Goal: Task Accomplishment & Management: Manage account settings

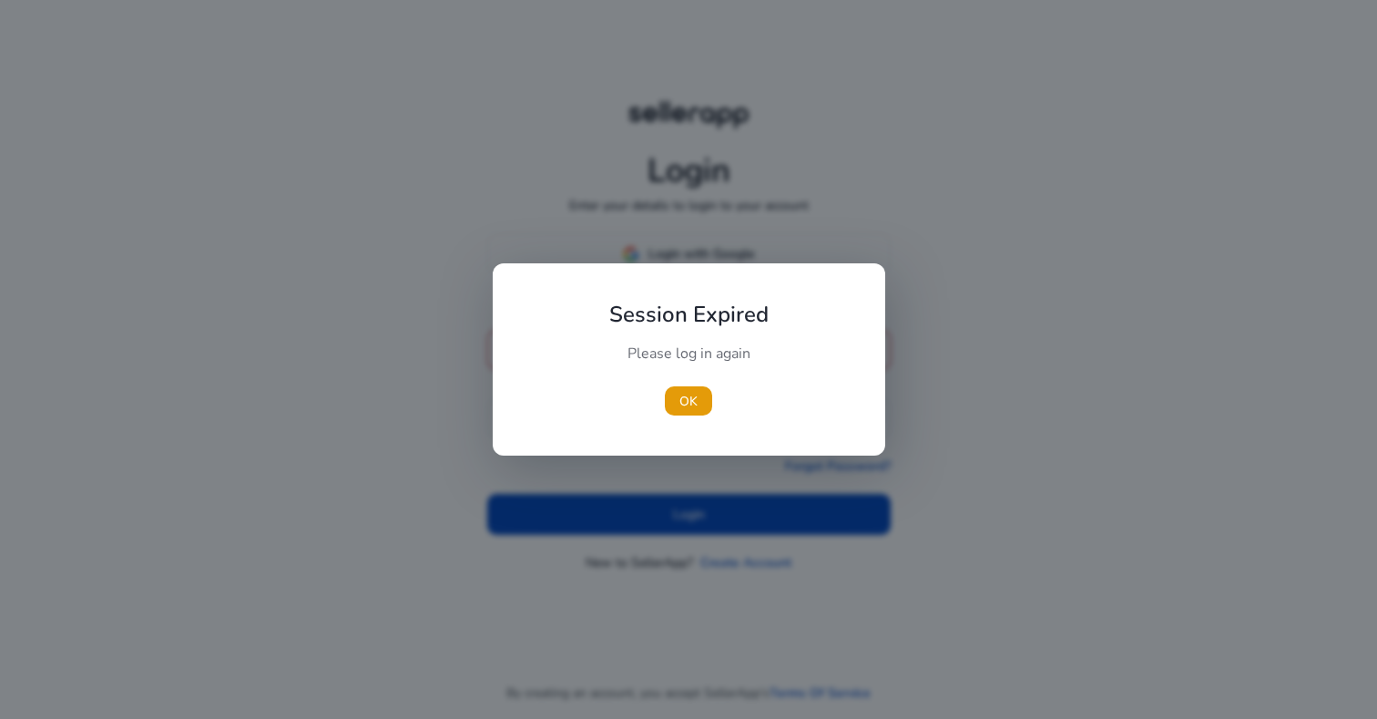
click at [698, 344] on div "Please log in again" at bounding box center [689, 362] width 203 height 38
click at [689, 392] on span "OK" at bounding box center [689, 401] width 18 height 19
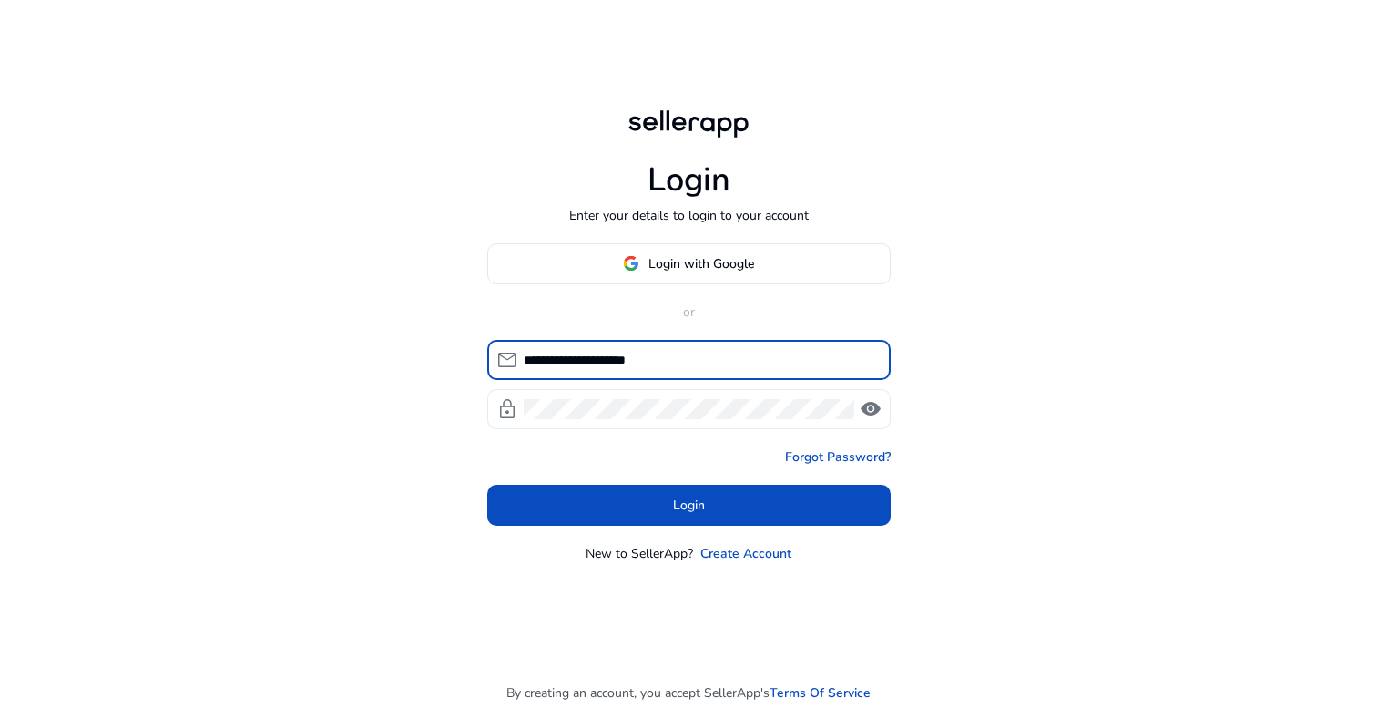
type input "**********"
click at [639, 424] on div at bounding box center [689, 409] width 331 height 40
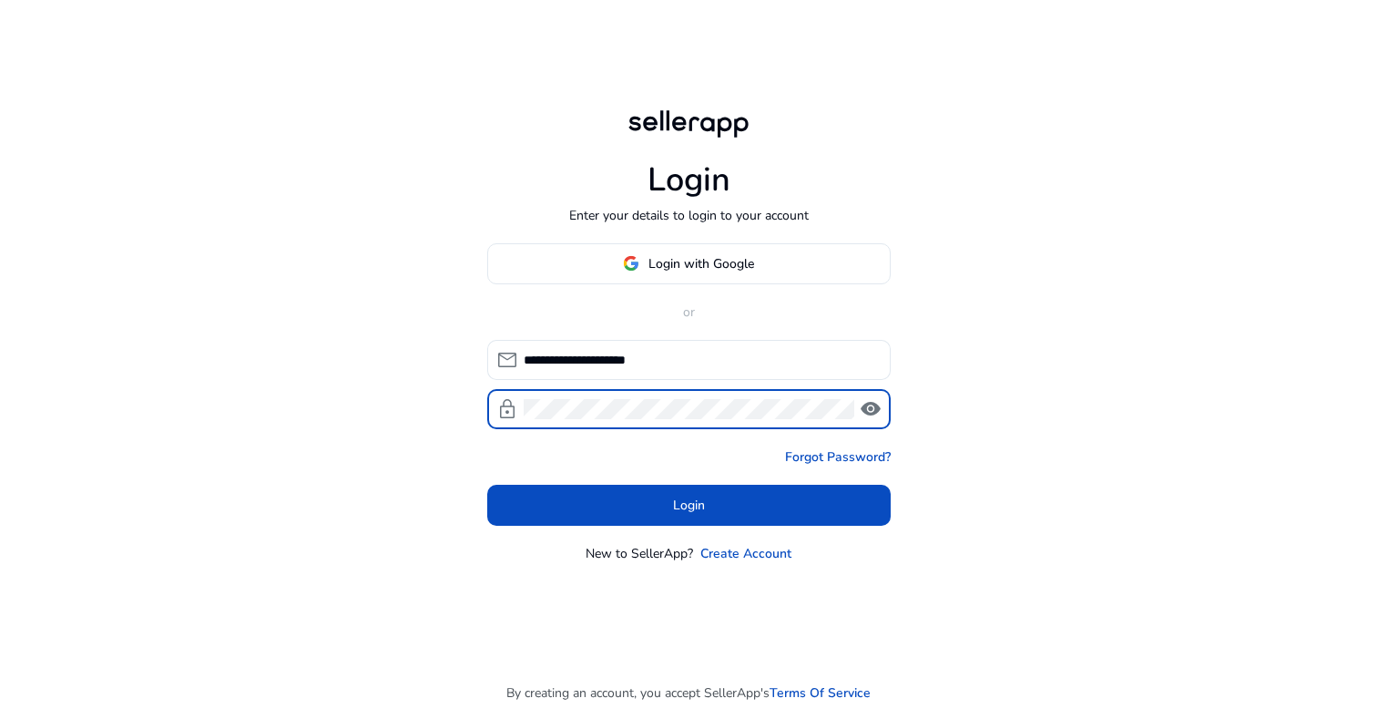
click at [873, 413] on span "visibility" at bounding box center [871, 409] width 22 height 22
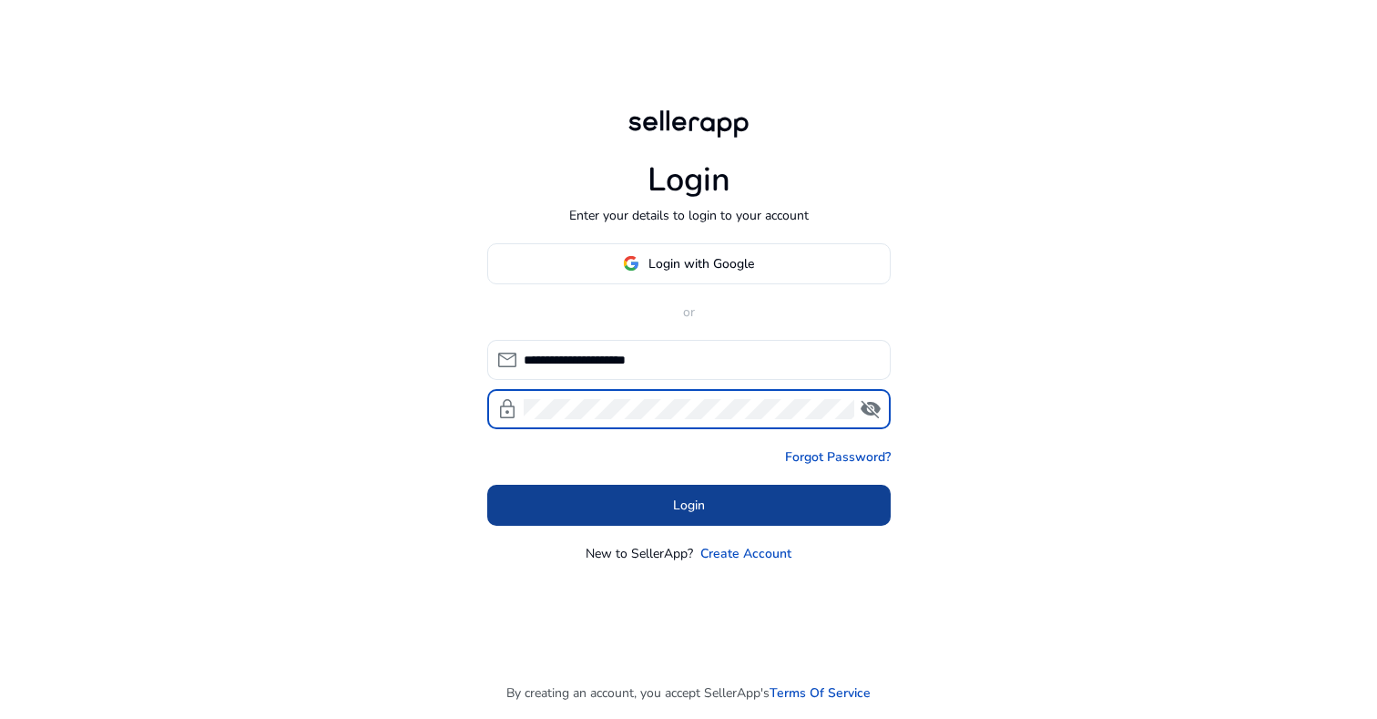
click at [742, 501] on span at bounding box center [689, 505] width 404 height 44
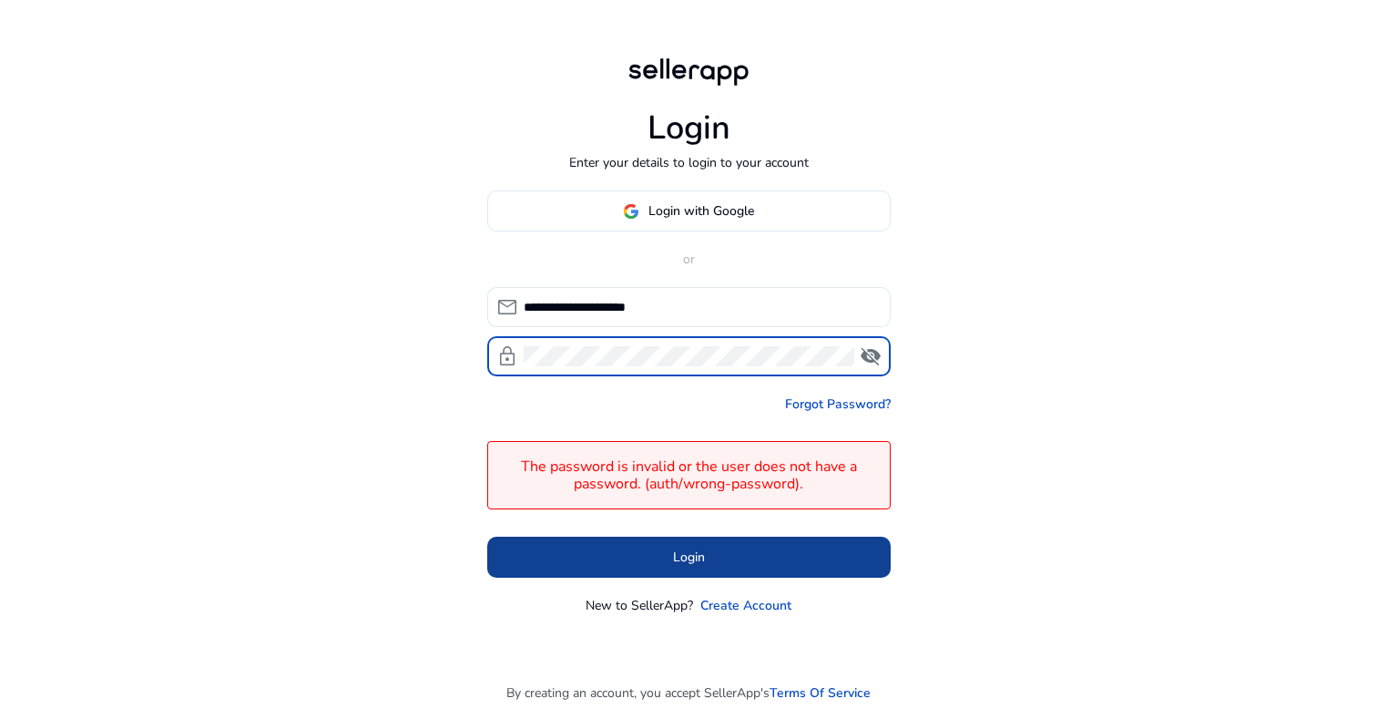
click at [649, 569] on span at bounding box center [689, 558] width 404 height 44
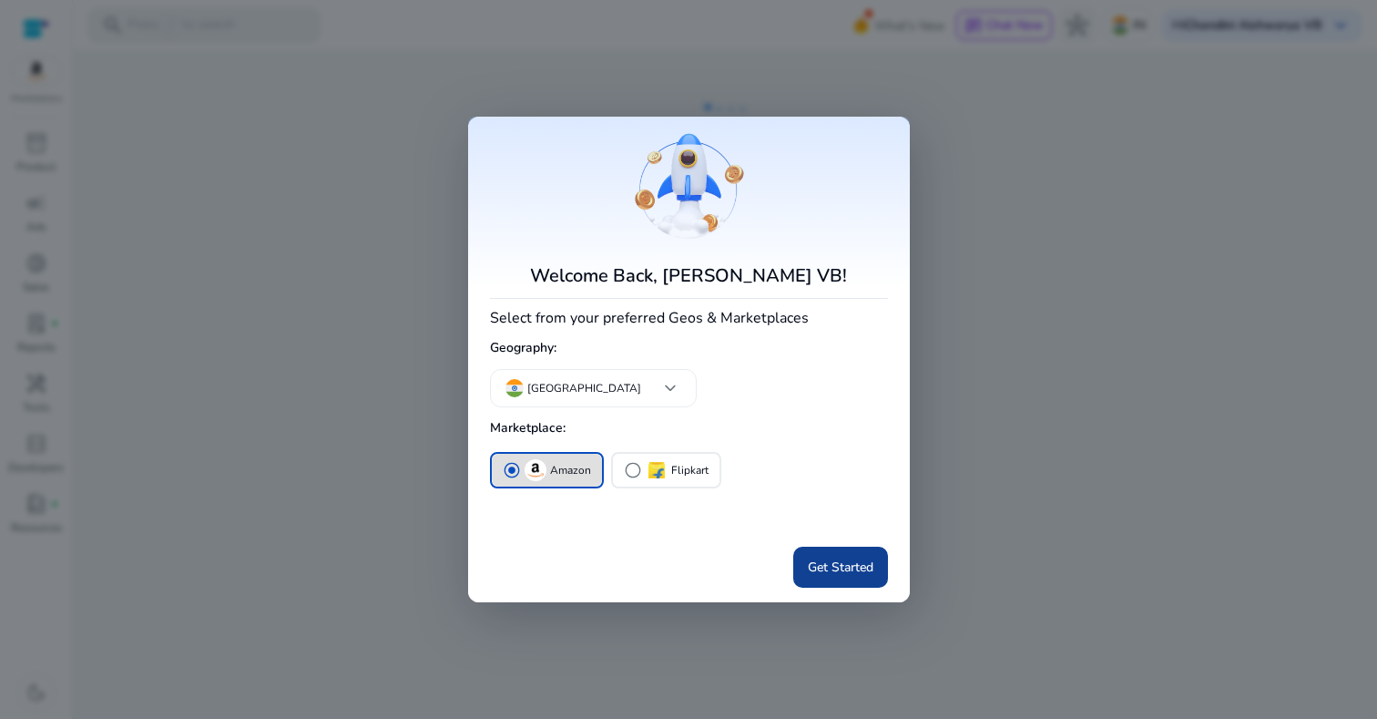
click at [836, 567] on span "Get Started" at bounding box center [841, 566] width 66 height 19
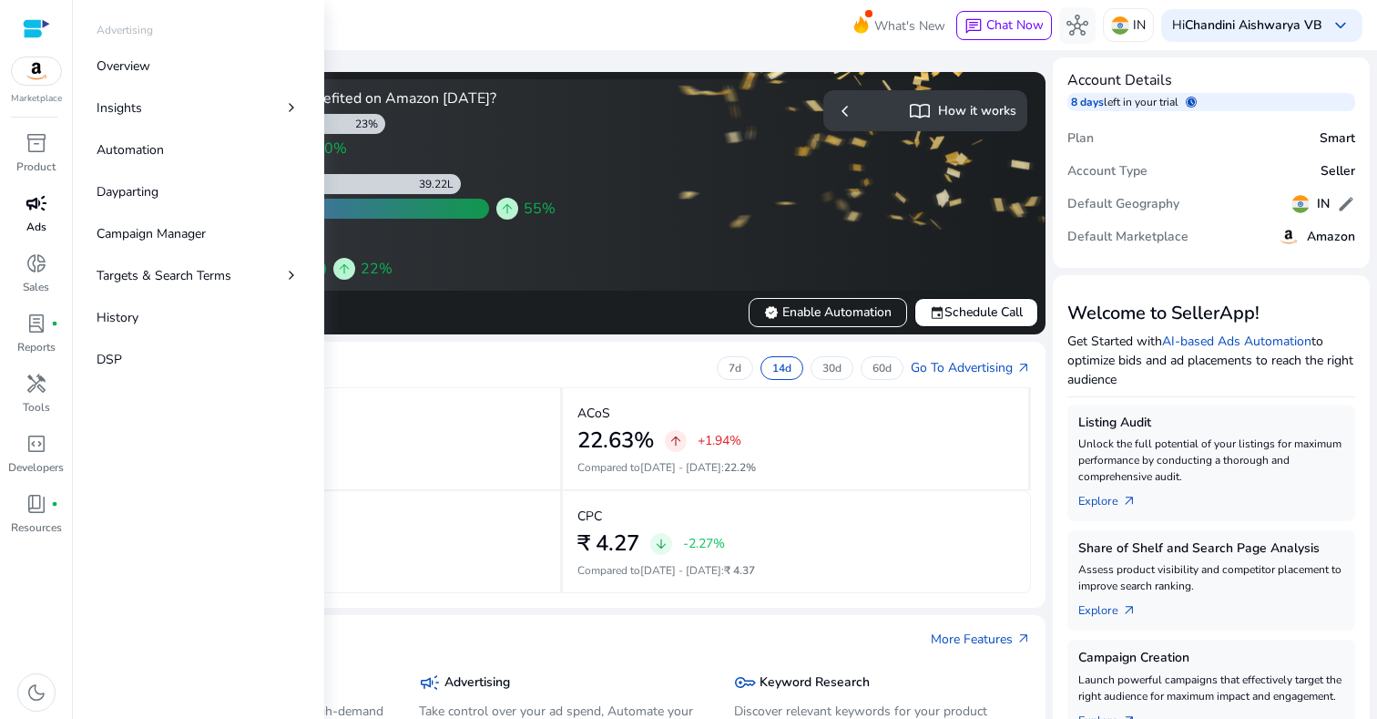
click at [43, 201] on span "campaign" at bounding box center [37, 203] width 22 height 22
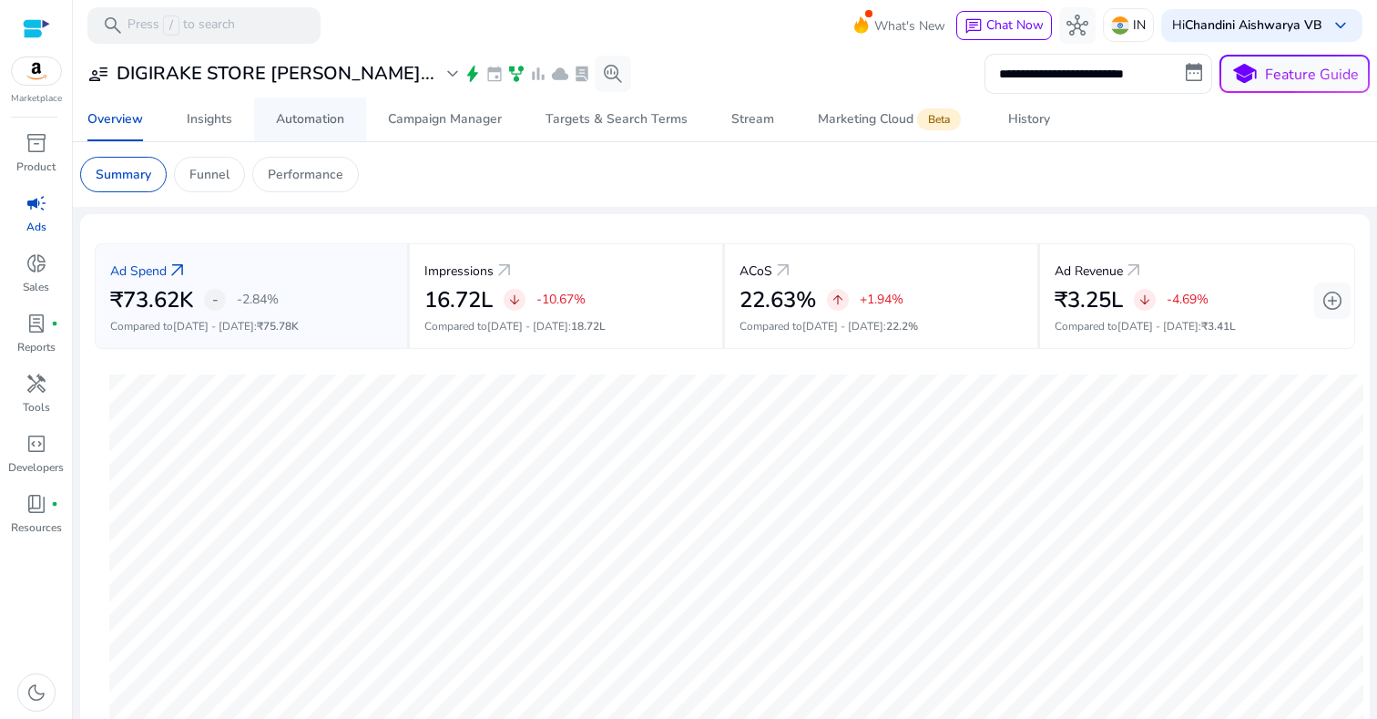
click at [352, 126] on link "Automation" at bounding box center [310, 119] width 112 height 44
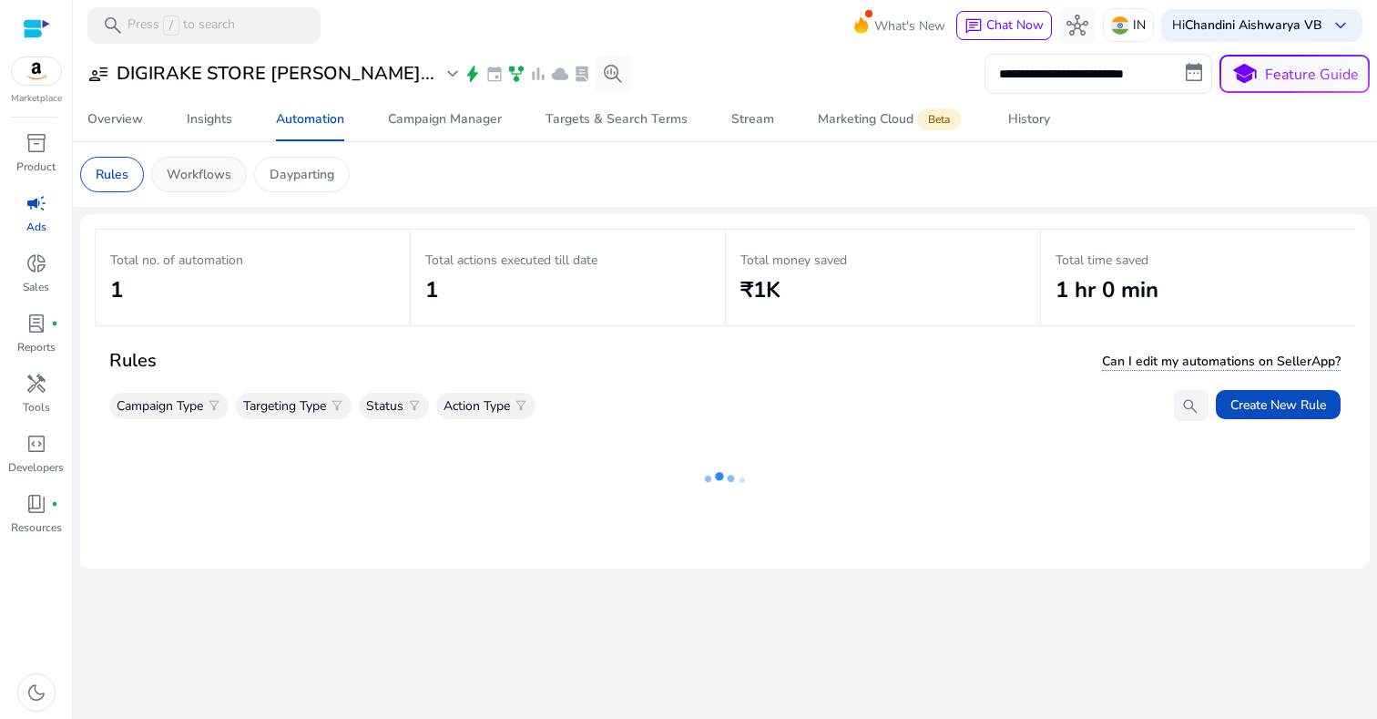
click at [206, 181] on p "Workflows" at bounding box center [199, 174] width 65 height 19
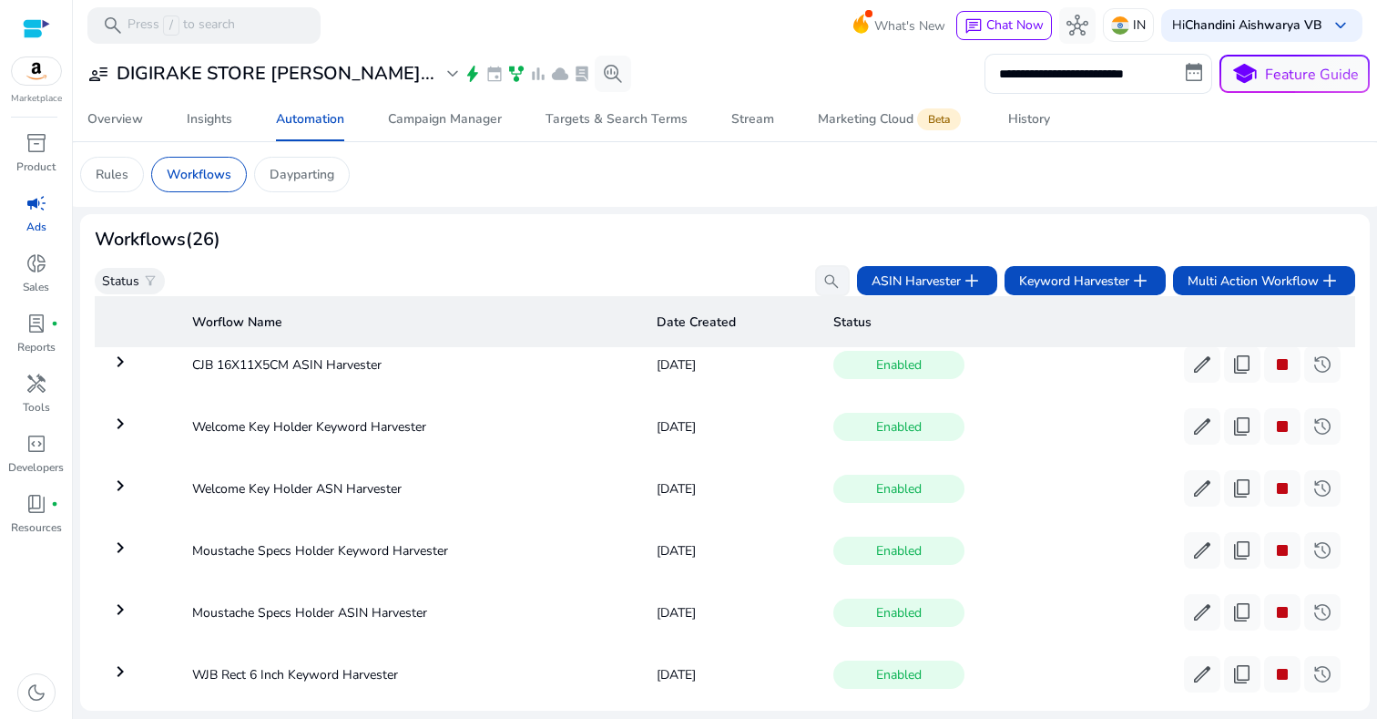
scroll to position [195, 0]
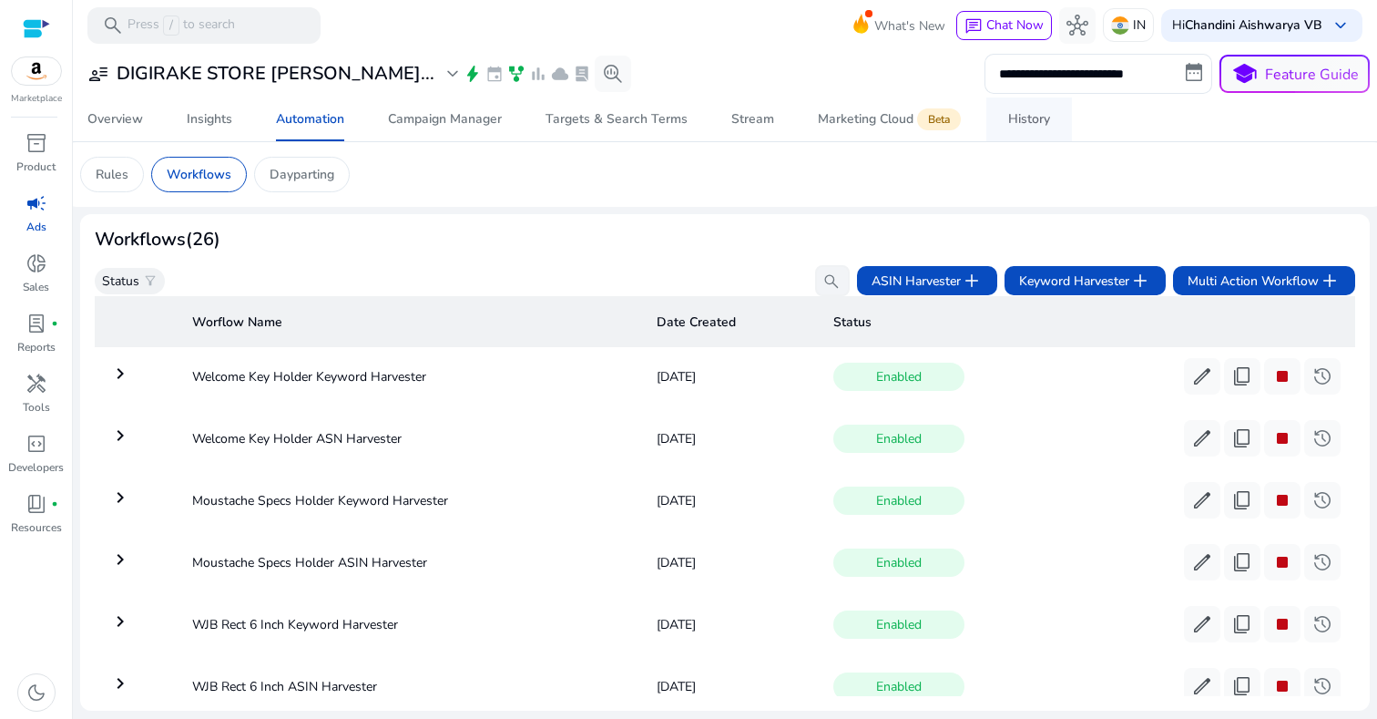
click at [1056, 118] on link "History" at bounding box center [1030, 119] width 86 height 44
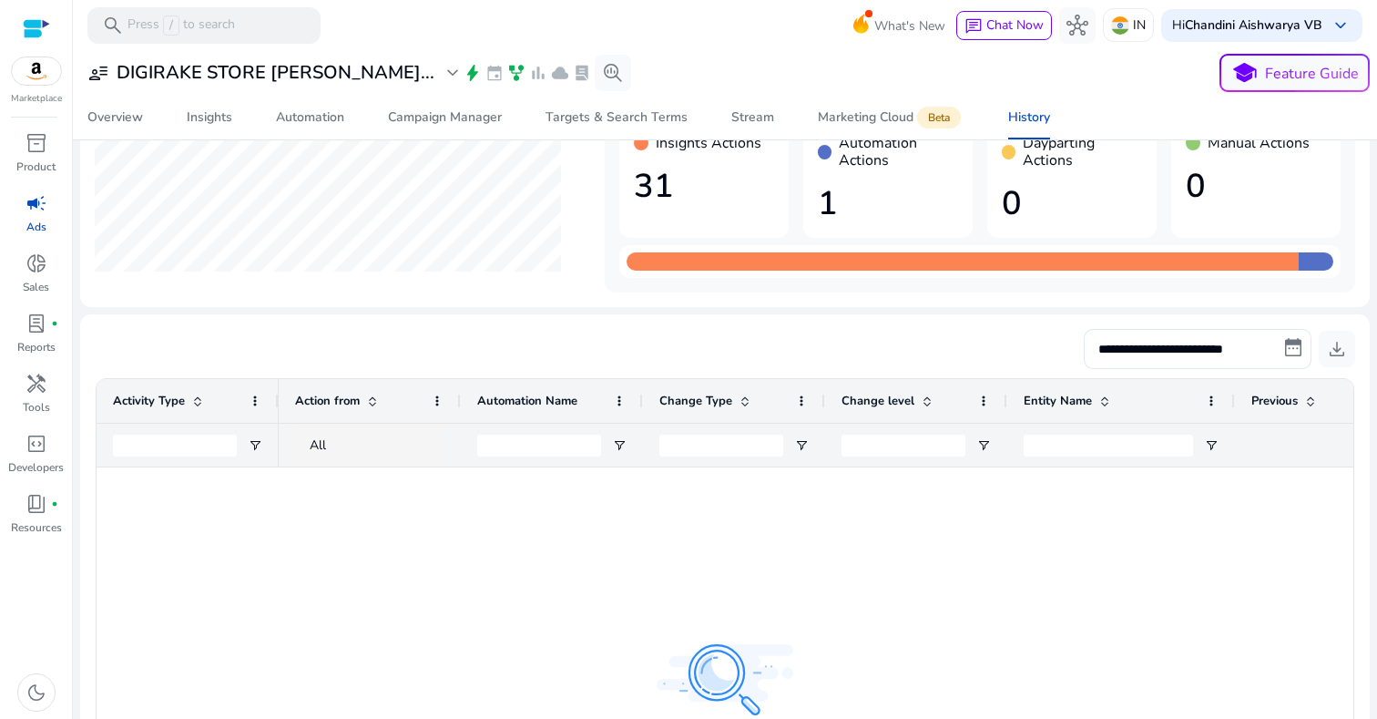
scroll to position [22, 0]
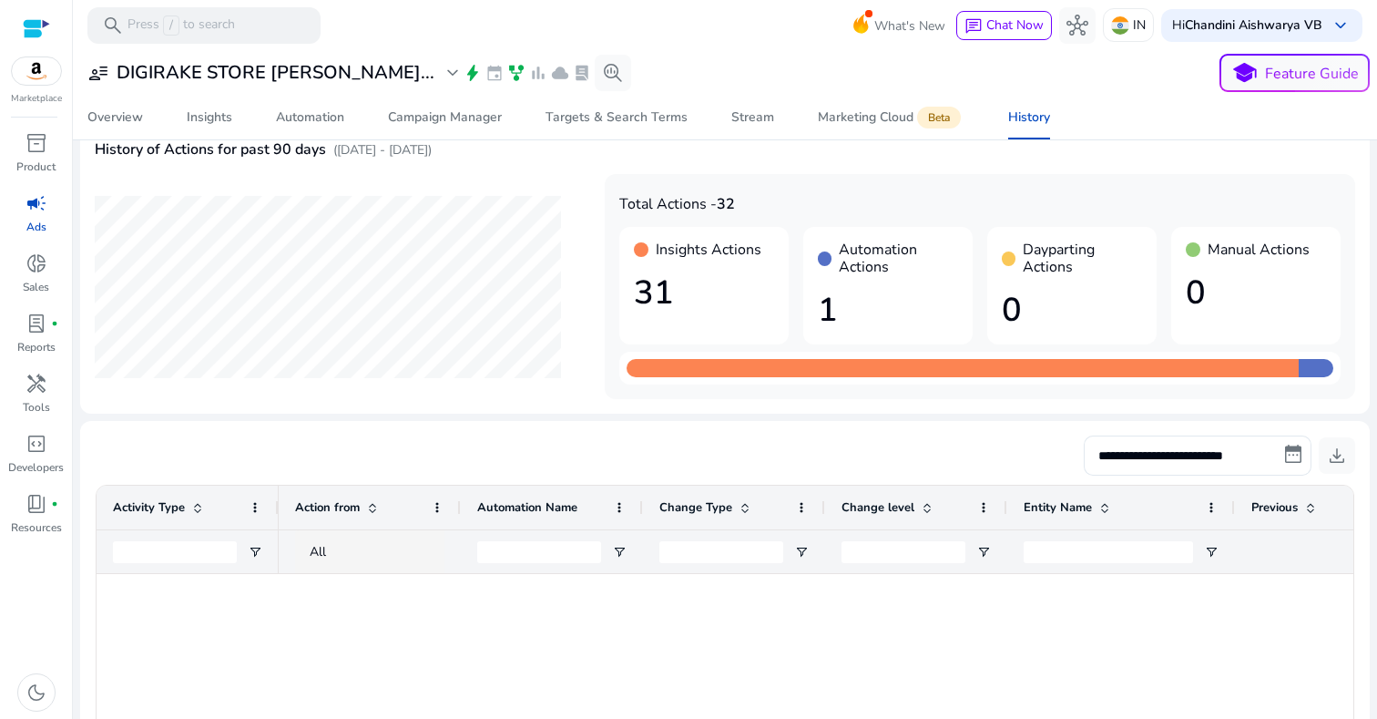
click at [732, 286] on h1 "31" at bounding box center [704, 292] width 140 height 39
click at [711, 200] on h4 "Total Actions - 32" at bounding box center [979, 204] width 721 height 17
click at [496, 116] on div "Campaign Manager" at bounding box center [445, 117] width 114 height 13
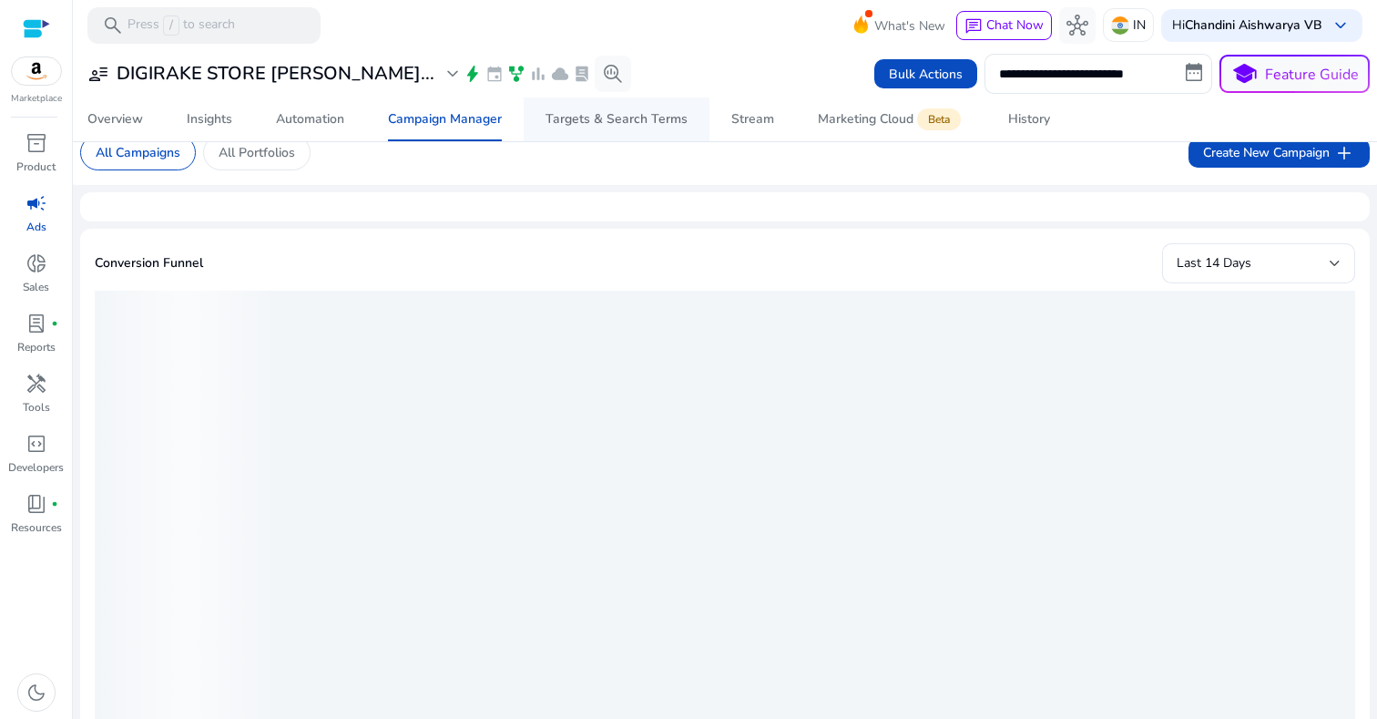
click at [655, 118] on div "Targets & Search Terms" at bounding box center [617, 119] width 142 height 13
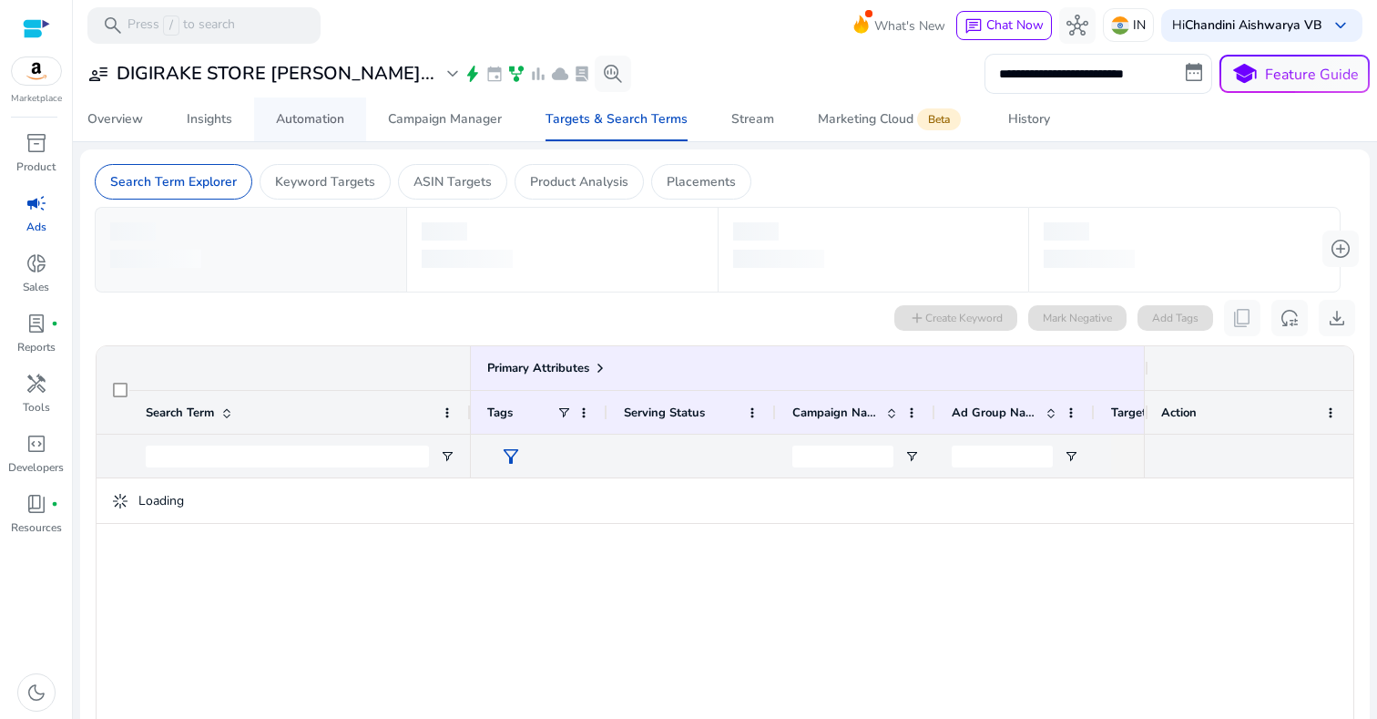
click at [328, 120] on div "Automation" at bounding box center [310, 119] width 68 height 13
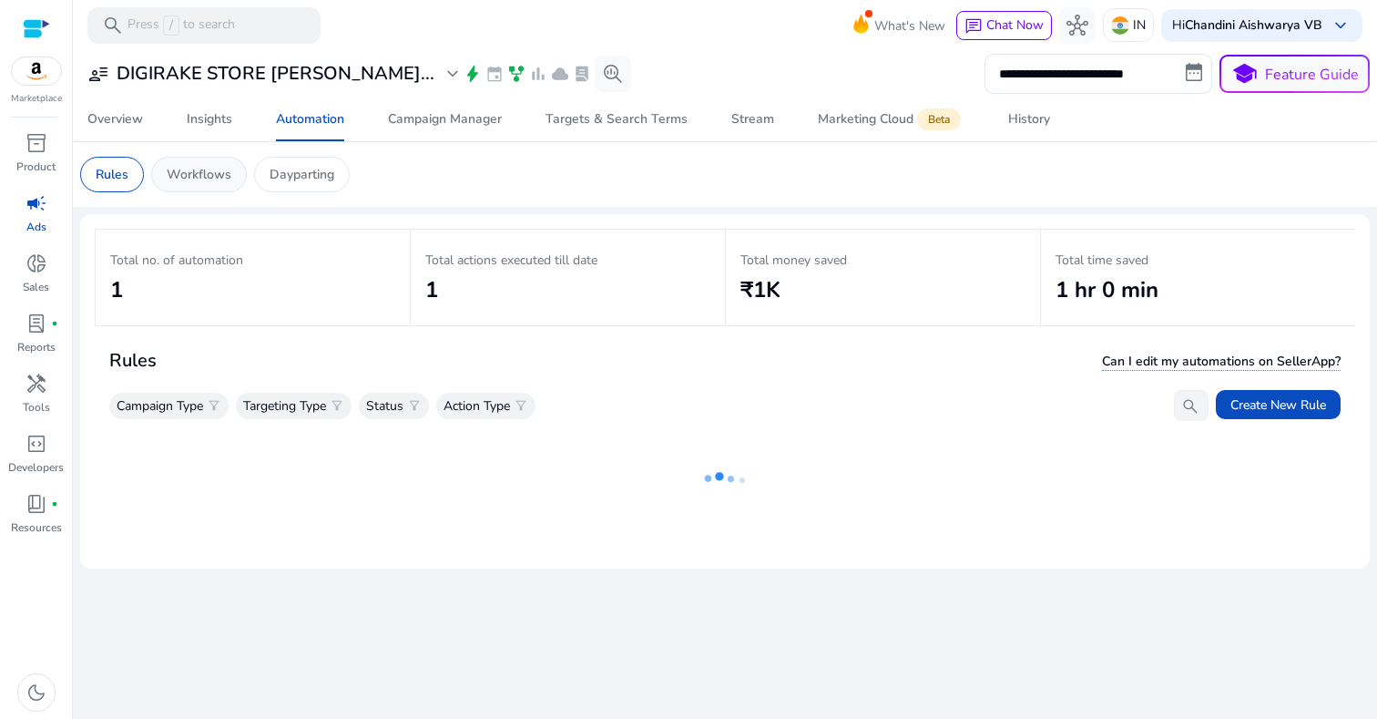
click at [214, 168] on p "Workflows" at bounding box center [199, 174] width 65 height 19
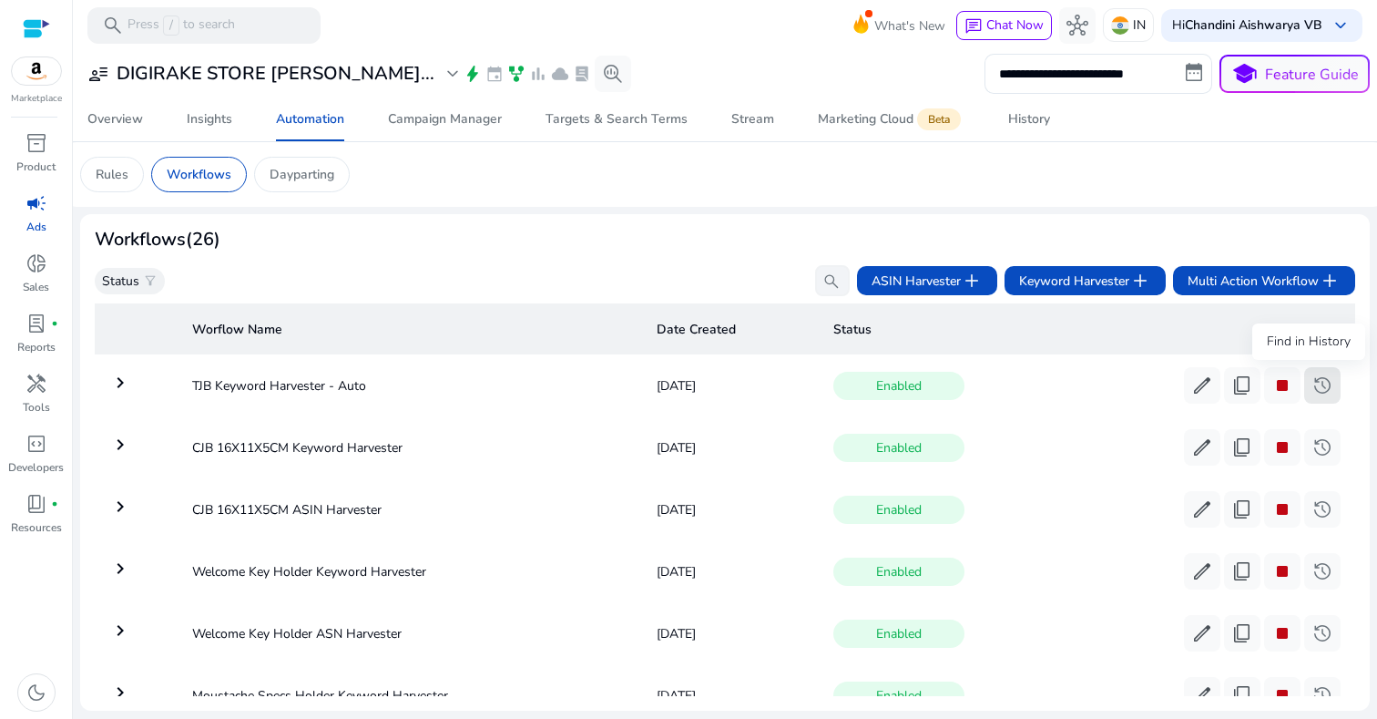
click at [1312, 385] on span "history" at bounding box center [1323, 385] width 22 height 22
click at [26, 140] on span "inventory_2" at bounding box center [37, 143] width 22 height 22
